Goal: Task Accomplishment & Management: Manage account settings

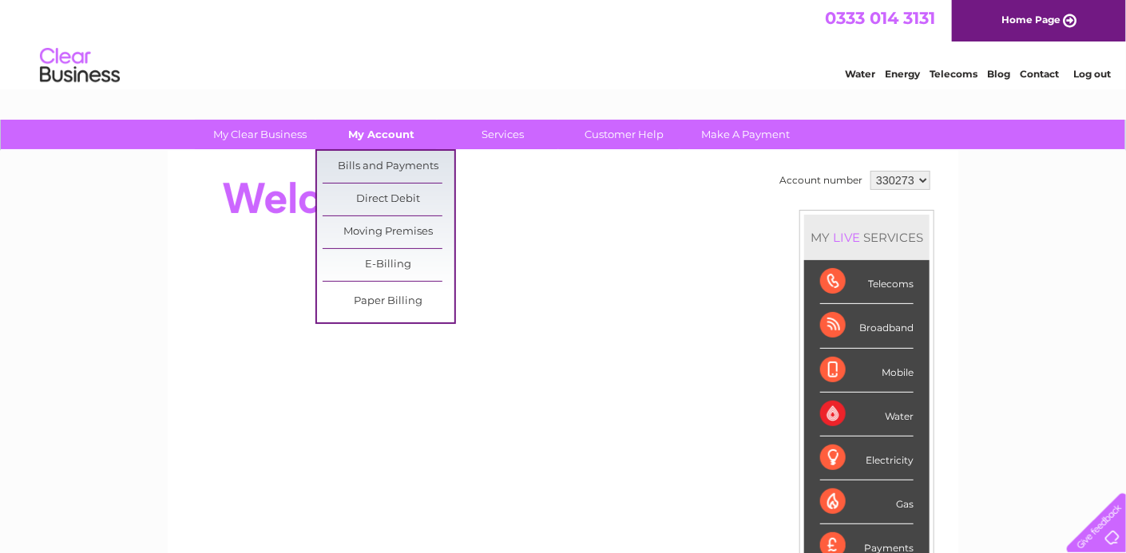
click at [370, 130] on link "My Account" at bounding box center [382, 135] width 132 height 30
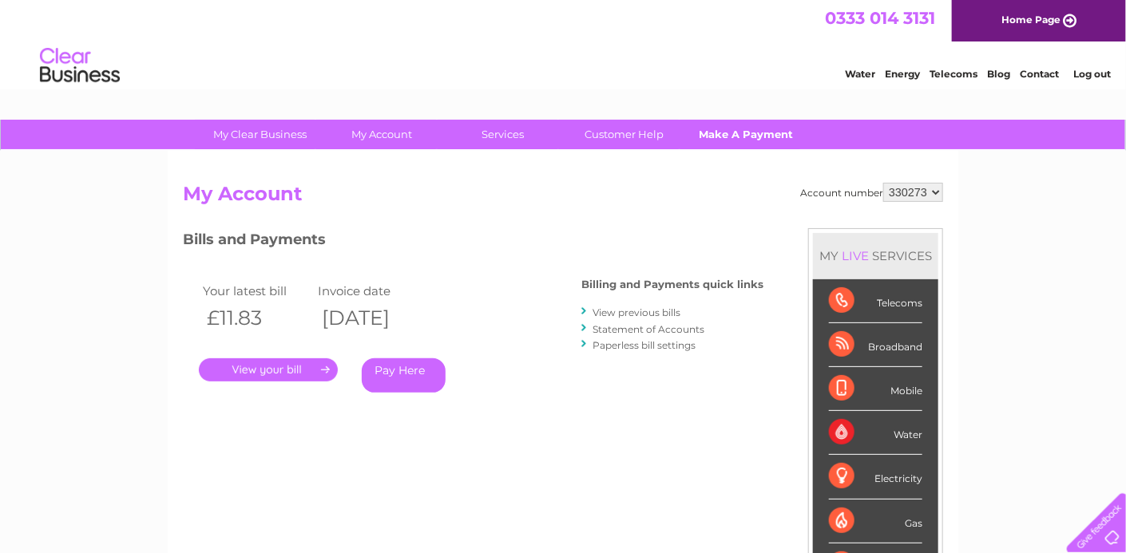
click at [755, 127] on link "Make A Payment" at bounding box center [746, 135] width 132 height 30
click at [759, 136] on link "Make A Payment" at bounding box center [746, 135] width 132 height 30
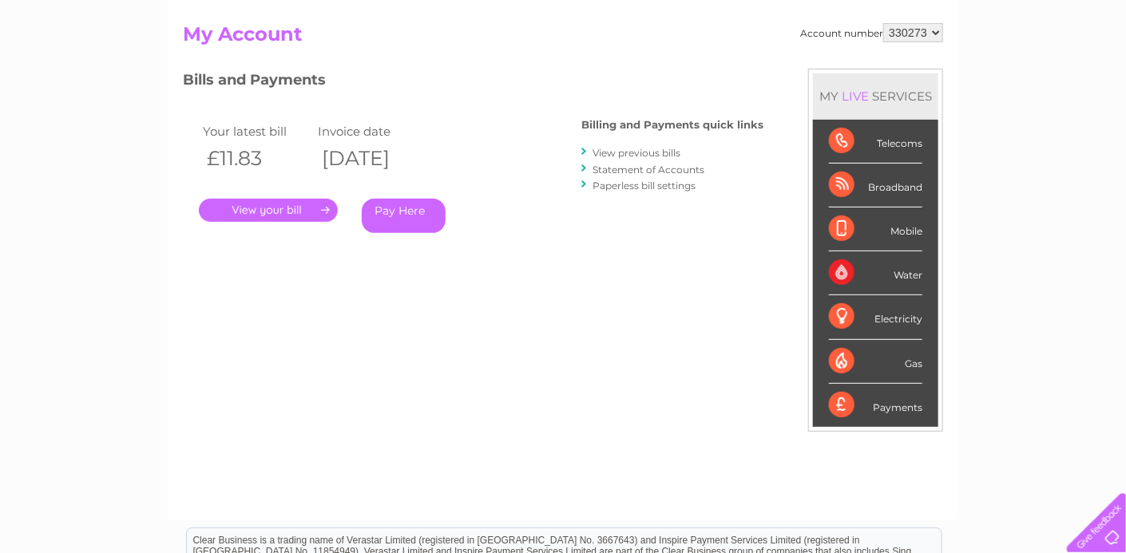
click at [284, 199] on link "." at bounding box center [268, 210] width 139 height 23
click at [284, 208] on link "." at bounding box center [268, 210] width 139 height 23
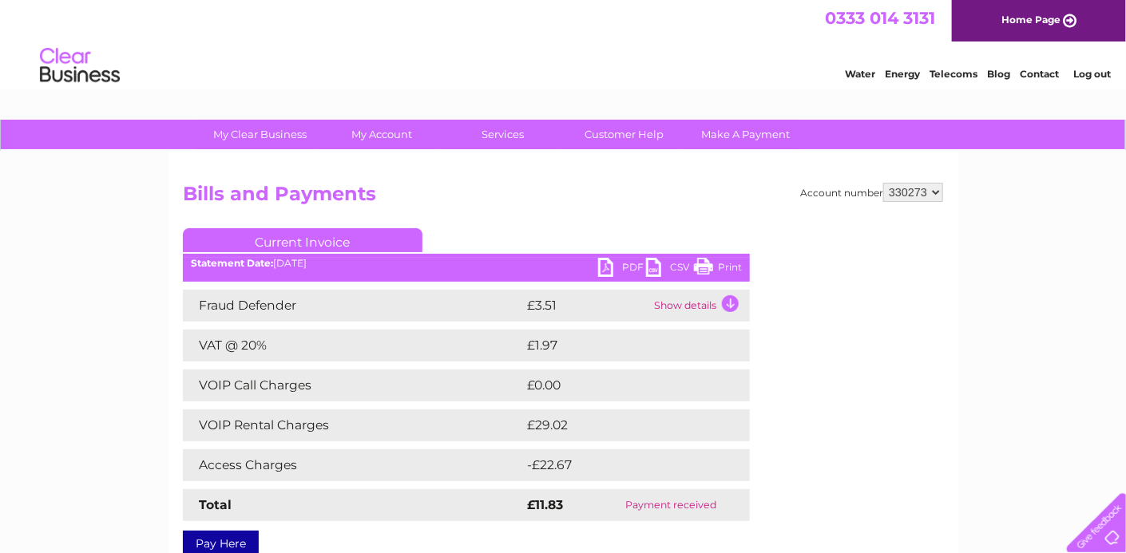
scroll to position [160, 0]
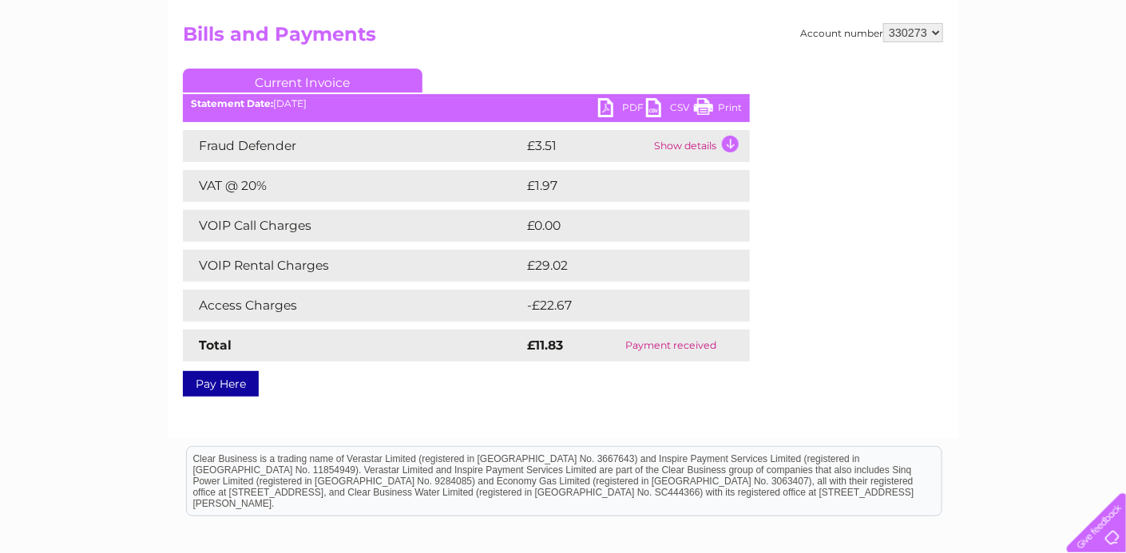
click at [731, 144] on td "Show details" at bounding box center [700, 146] width 100 height 32
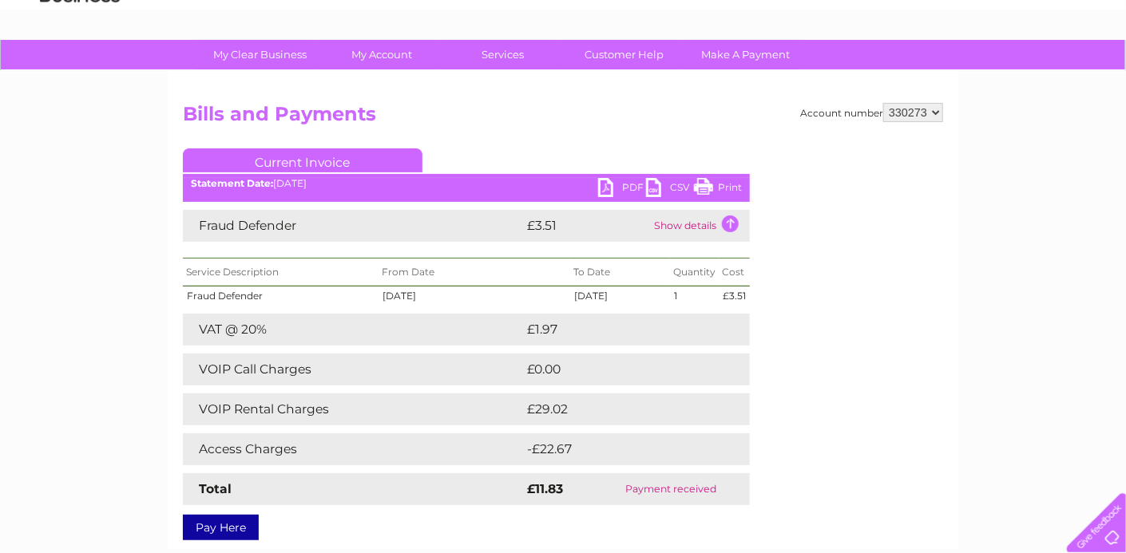
scroll to position [0, 0]
